Goal: Obtain resource: Download file/media

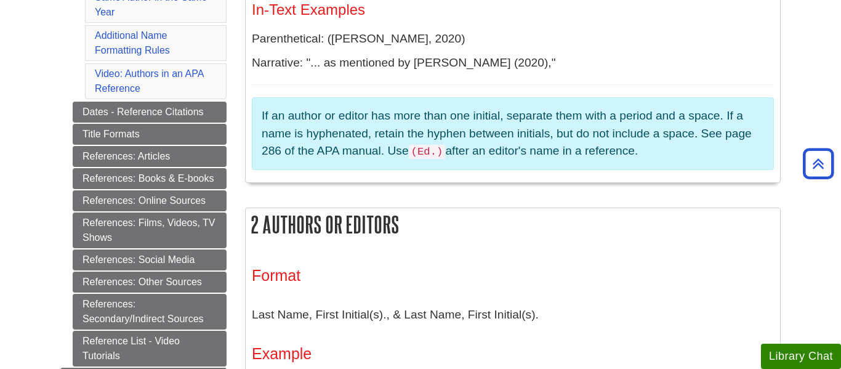
scroll to position [539, 0]
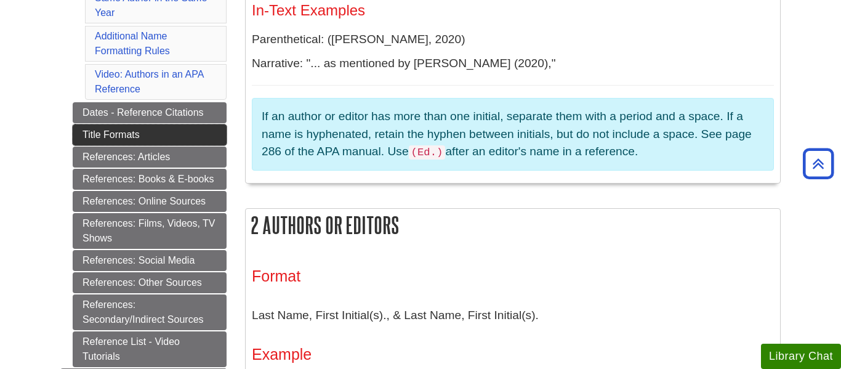
click at [185, 141] on link "Title Formats" at bounding box center [150, 134] width 154 height 21
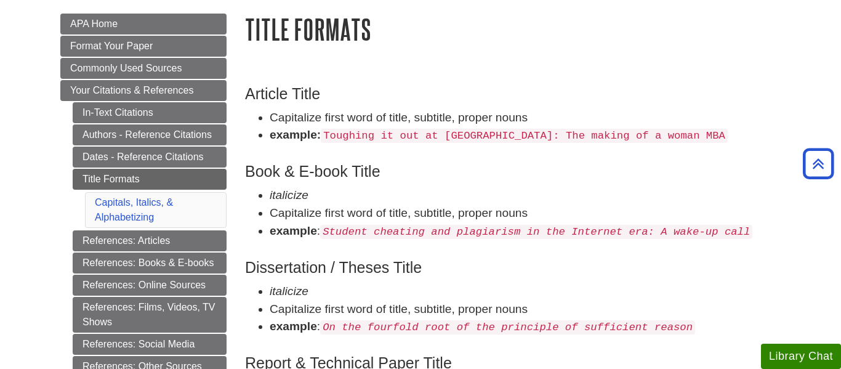
scroll to position [172, 0]
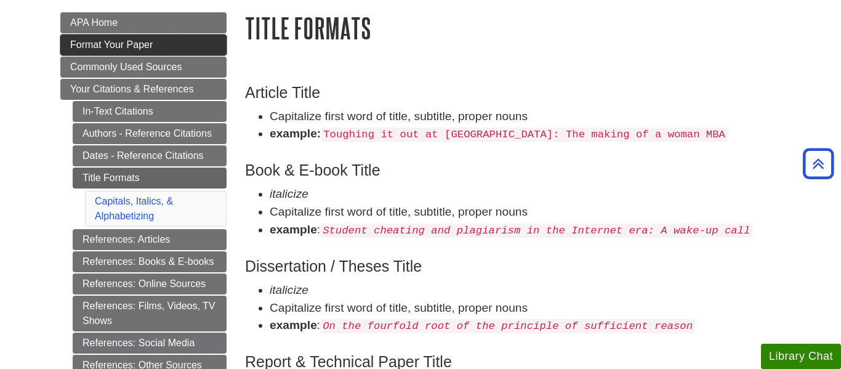
click at [185, 54] on link "Format Your Paper" at bounding box center [143, 44] width 166 height 21
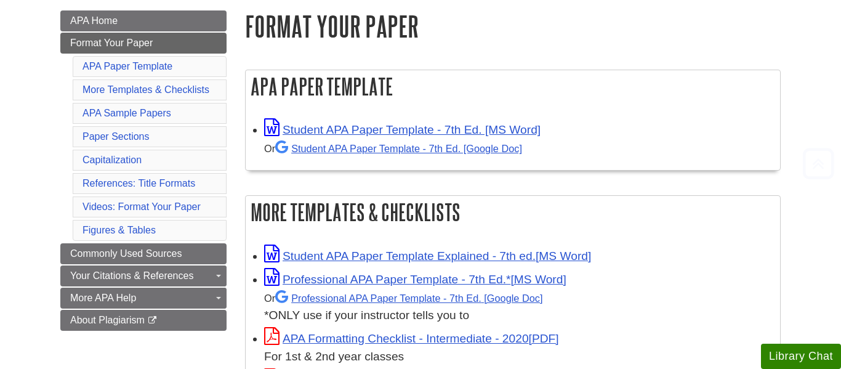
scroll to position [181, 0]
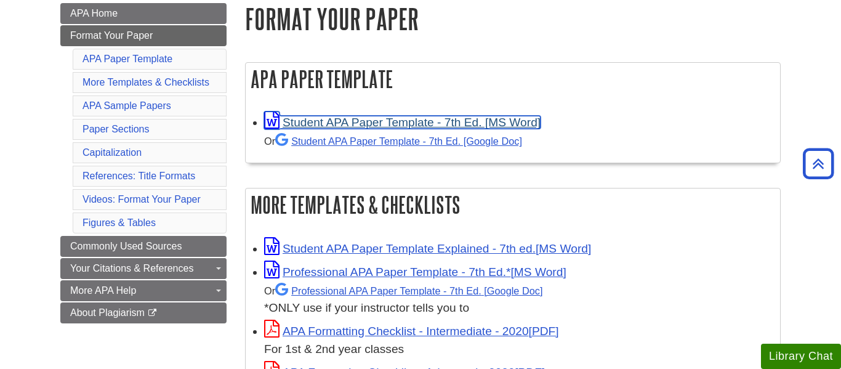
click at [481, 116] on link "Student APA Paper Template - 7th Ed. [MS Word]" at bounding box center [402, 122] width 276 height 13
